Goal: Transaction & Acquisition: Book appointment/travel/reservation

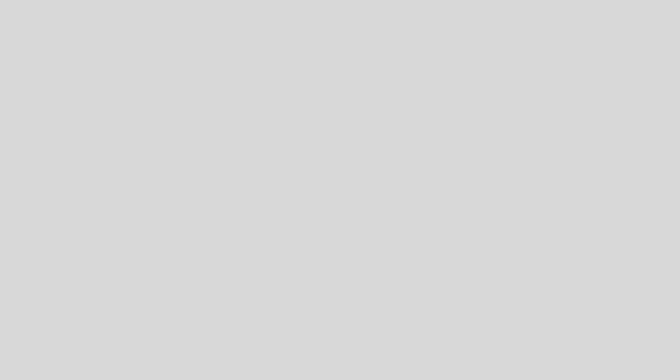
select select "es"
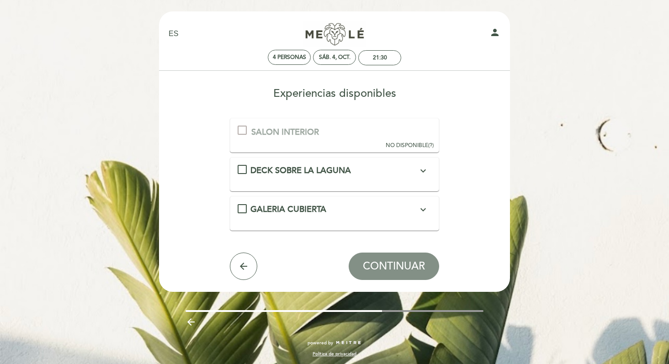
click at [245, 171] on div "DECK SOBRE LA LAGUNA expand_more Disfrutá de una vista privilegiada a laguna en…" at bounding box center [335, 171] width 194 height 12
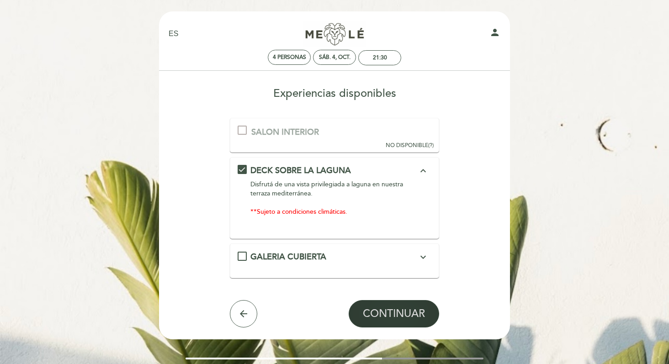
click at [397, 316] on span "CONTINUAR" at bounding box center [394, 314] width 62 height 13
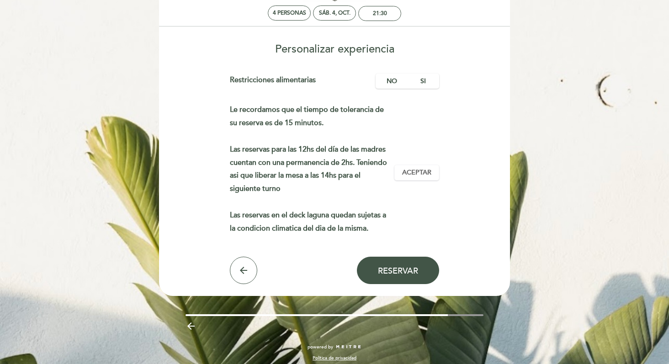
scroll to position [46, 0]
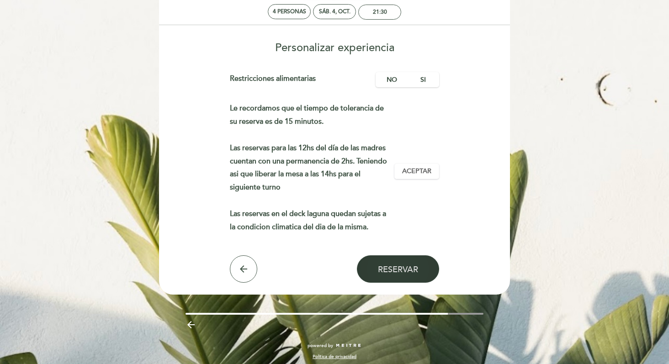
click at [383, 266] on span "Reservar" at bounding box center [398, 270] width 40 height 10
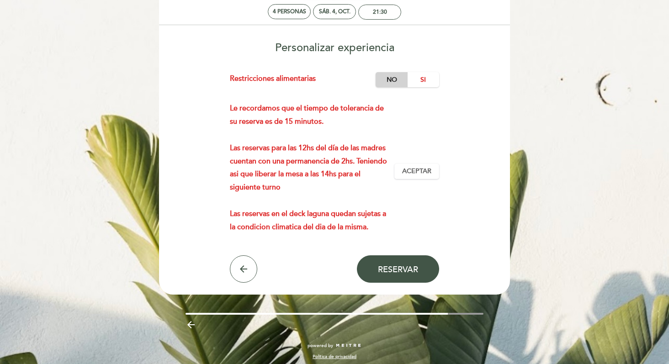
click at [393, 80] on label "No" at bounding box center [392, 79] width 32 height 15
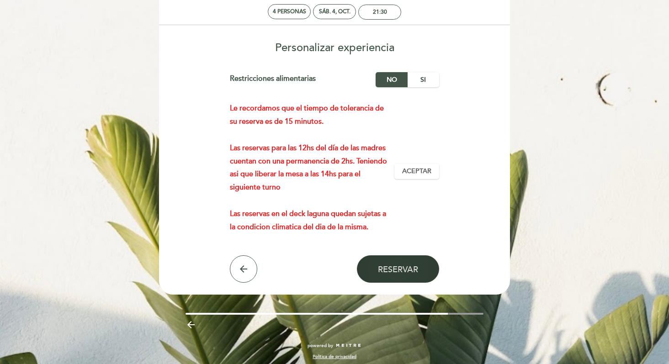
click at [401, 266] on span "Reservar" at bounding box center [398, 270] width 40 height 10
click at [425, 169] on span "Aceptar" at bounding box center [416, 172] width 29 height 10
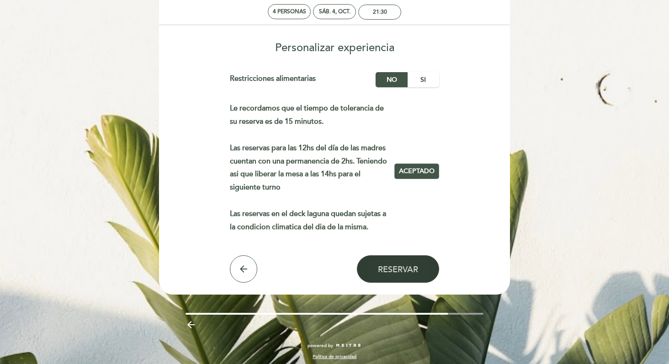
click at [400, 274] on span "Reservar" at bounding box center [398, 270] width 40 height 10
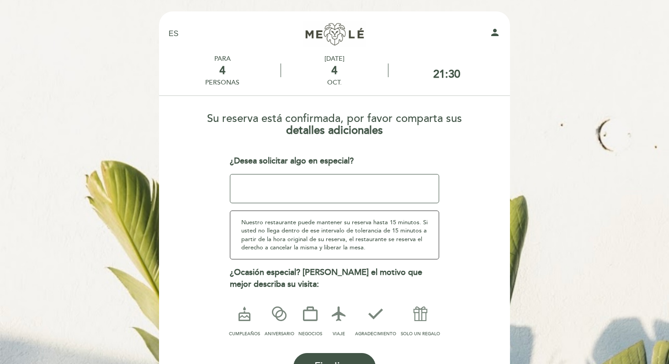
click at [261, 191] on textarea at bounding box center [335, 188] width 210 height 29
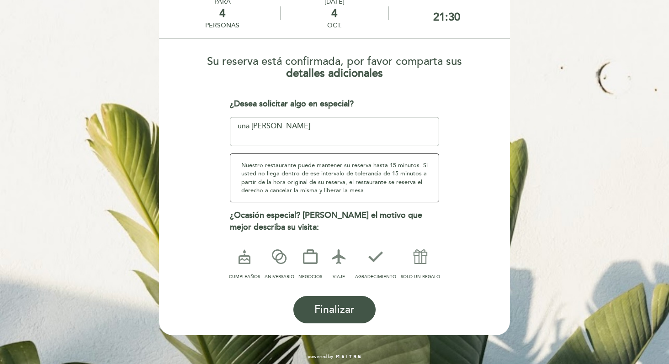
scroll to position [63, 0]
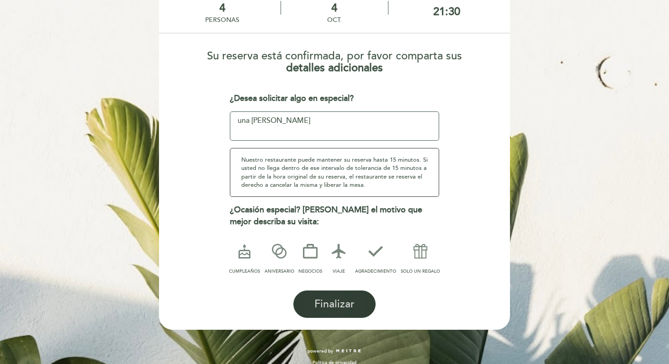
type textarea "una [PERSON_NAME]"
click at [341, 302] on span "Finalizar" at bounding box center [334, 304] width 40 height 13
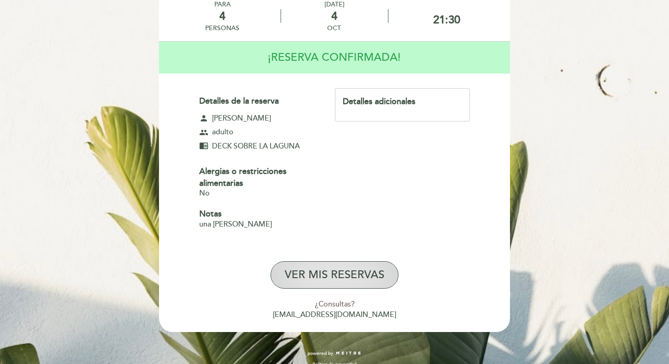
scroll to position [67, 0]
